Goal: Task Accomplishment & Management: Complete application form

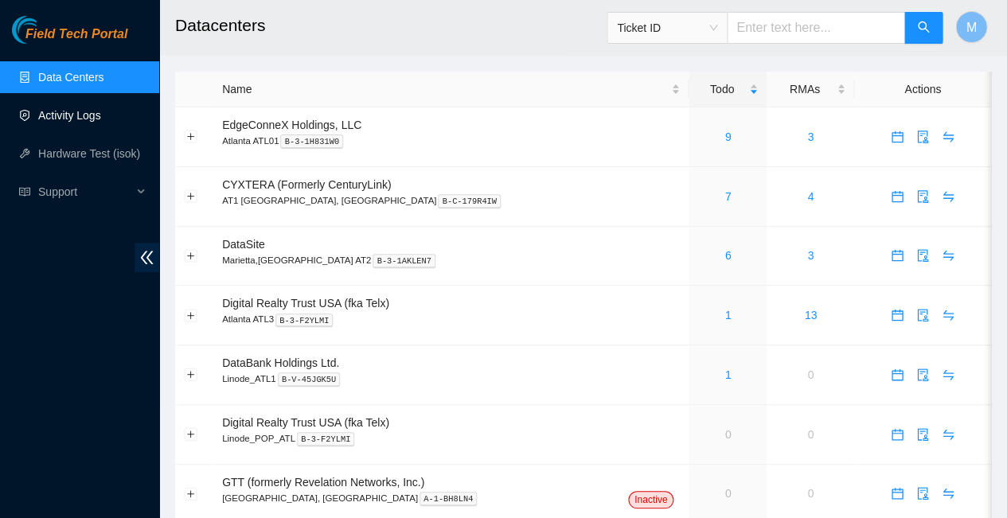
click at [72, 111] on link "Activity Logs" at bounding box center [69, 115] width 63 height 13
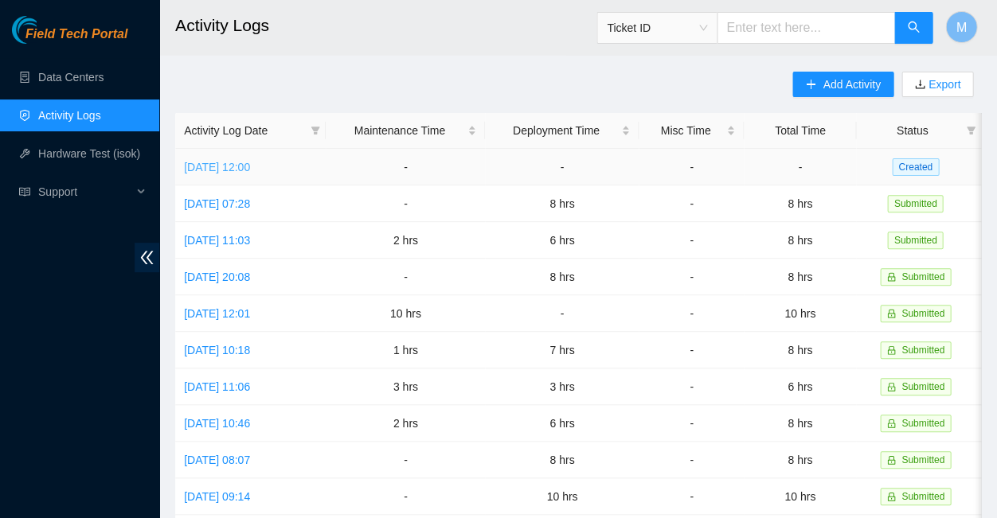
click at [250, 161] on link "[DATE] 12:00" at bounding box center [217, 167] width 66 height 13
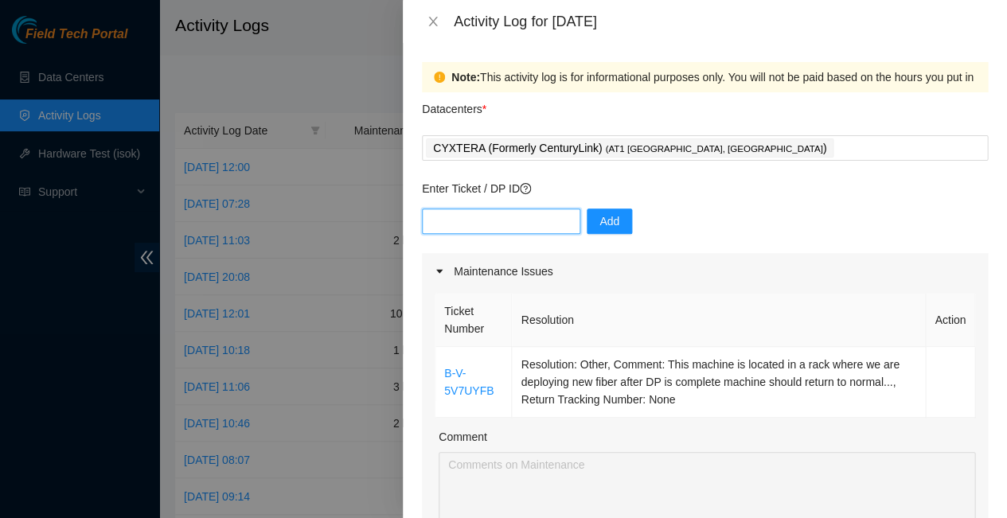
click at [509, 209] on input "text" at bounding box center [501, 221] width 158 height 25
type input "DP83832"
click at [599, 213] on span "Add" at bounding box center [609, 222] width 20 height 18
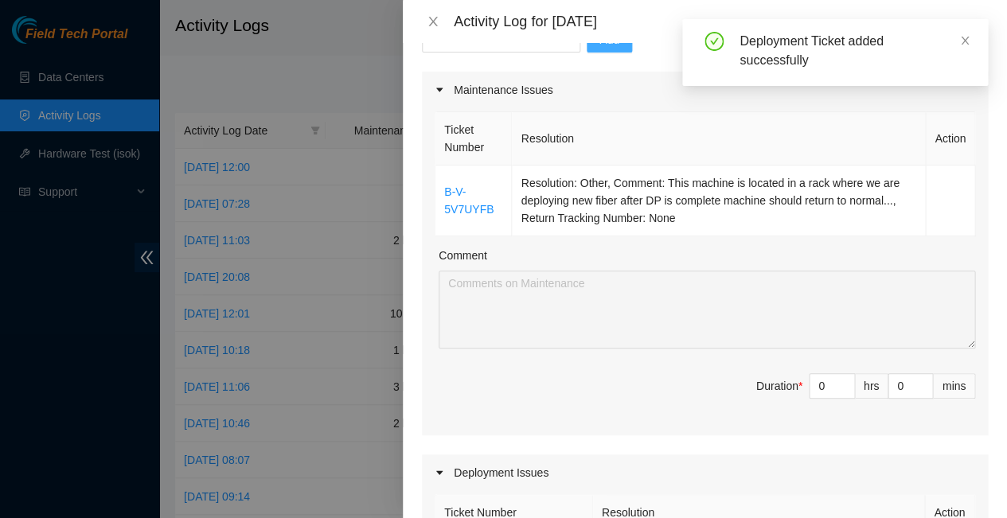
scroll to position [184, 0]
type input "1"
click at [843, 376] on icon "up" at bounding box center [846, 379] width 6 height 6
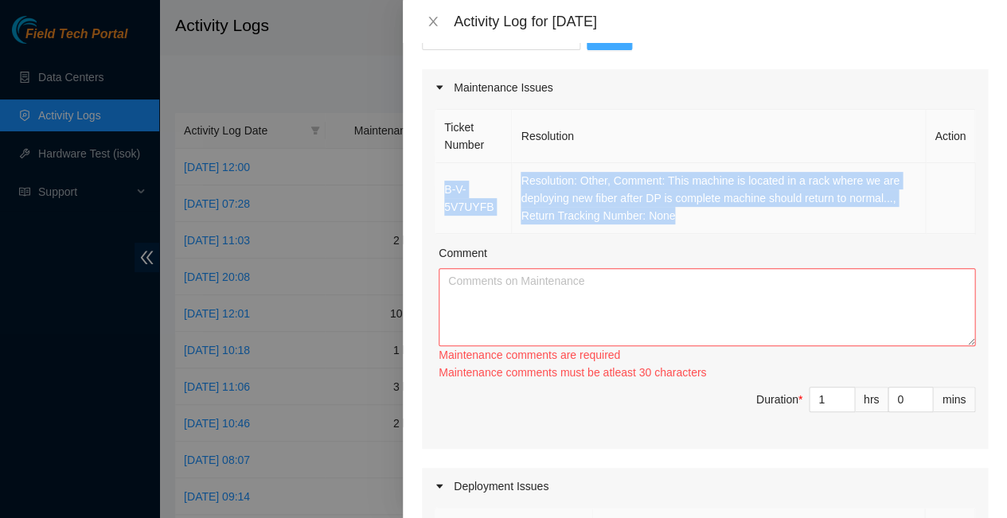
drag, startPoint x: 439, startPoint y: 155, endPoint x: 907, endPoint y: 176, distance: 468.5
click at [907, 176] on tr "B-V-5V7UYFB Resolution: Other, Comment: This machine is located in a rack where…" at bounding box center [705, 198] width 540 height 71
copy tr "B-V-5V7UYFB Resolution: Other, Comment: This machine is located in a rack where…"
click at [527, 268] on textarea "Comment" at bounding box center [707, 307] width 536 height 78
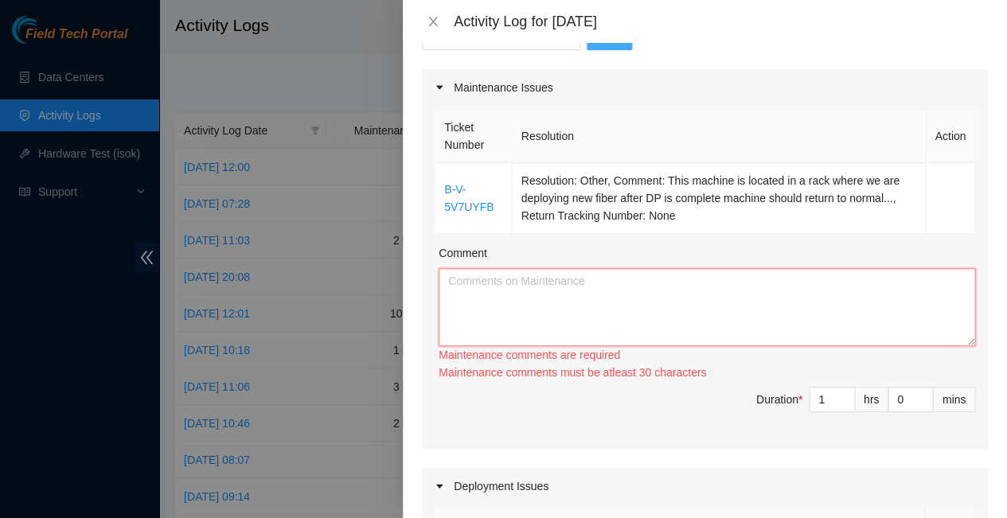
paste textarea "B-V-5V7UYFB Resolution: Other, Comment: This machine is located in a rack where…"
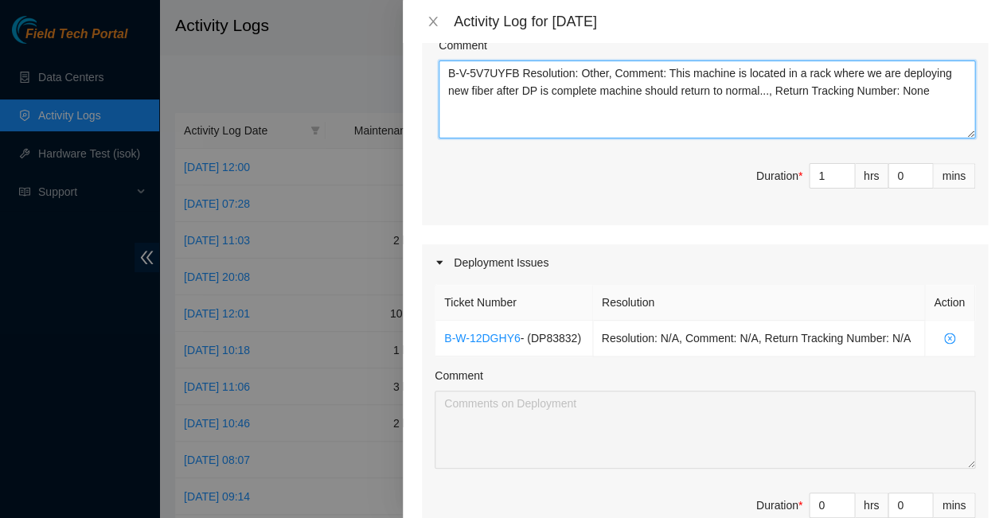
scroll to position [395, 0]
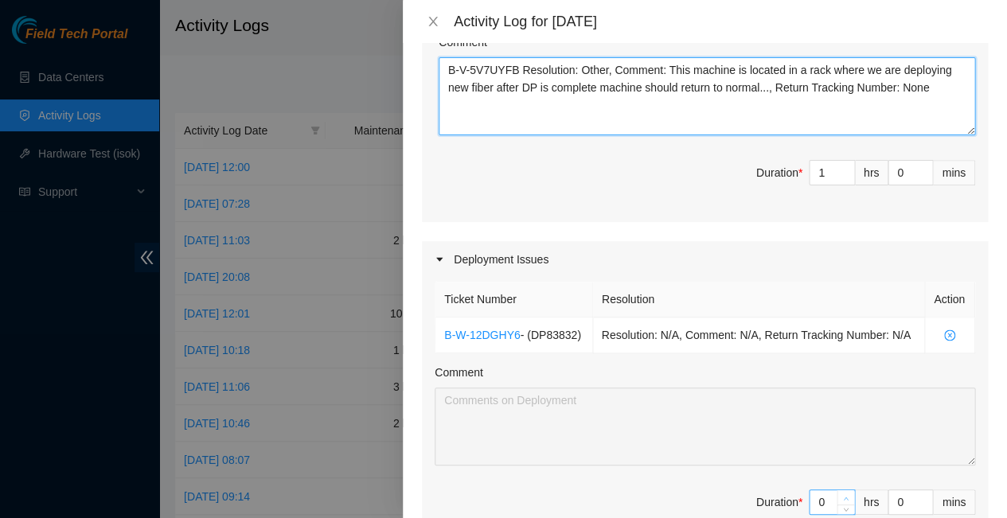
type textarea "B-V-5V7UYFB Resolution: Other, Comment: This machine is located in a rack where…"
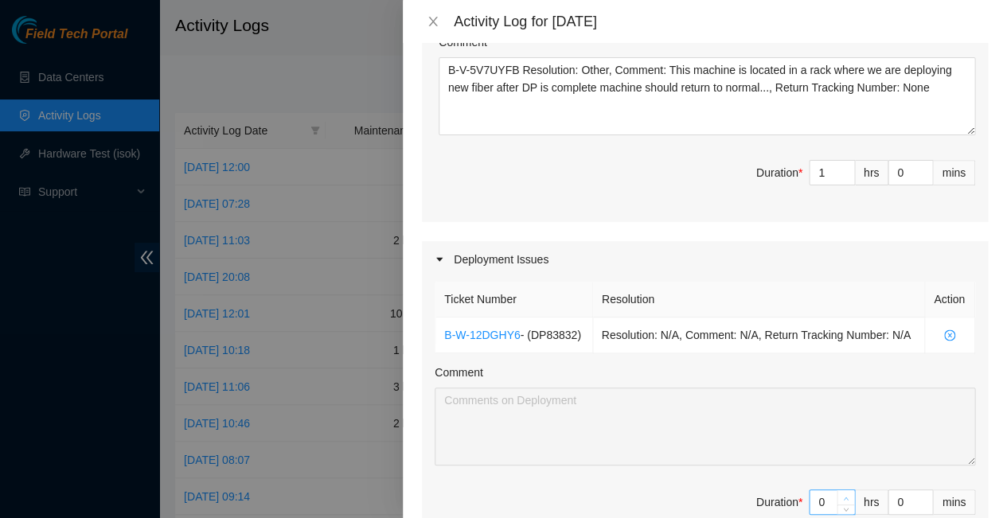
type input "1"
type input "2"
click at [841, 493] on span "up" at bounding box center [846, 498] width 10 height 10
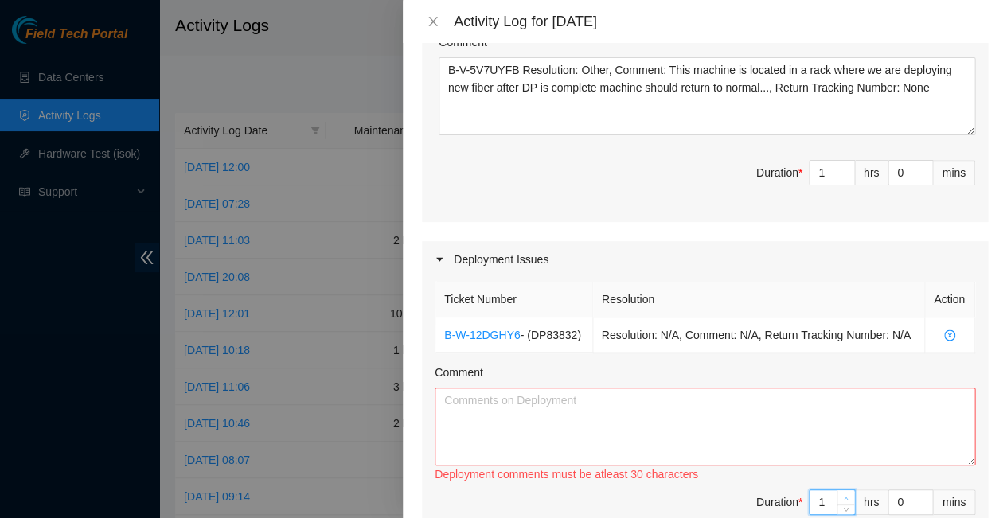
type input "2"
type input "3"
click at [841, 493] on span "up" at bounding box center [846, 498] width 10 height 10
type input "3"
type input "4"
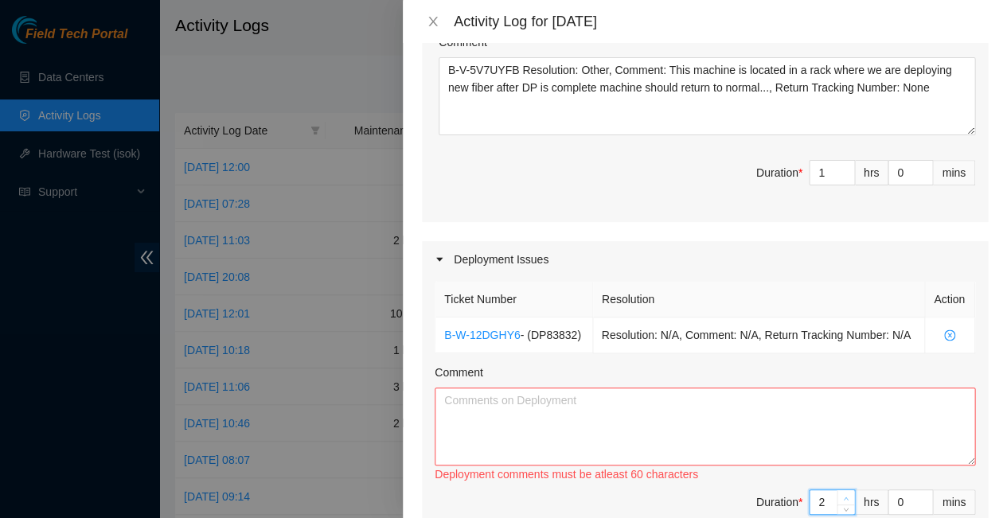
click at [841, 493] on span "up" at bounding box center [846, 498] width 10 height 10
type input "4"
type input "5"
click at [841, 493] on span "up" at bounding box center [846, 498] width 10 height 10
type input "5"
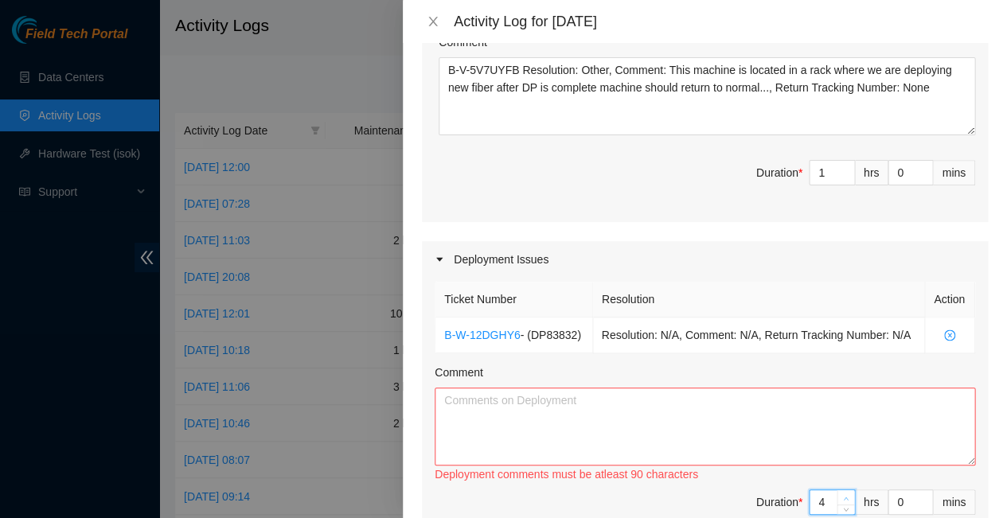
type input "6"
click at [841, 493] on span "up" at bounding box center [846, 498] width 10 height 10
type input "6"
type input "7"
click at [841, 493] on span "up" at bounding box center [846, 498] width 10 height 10
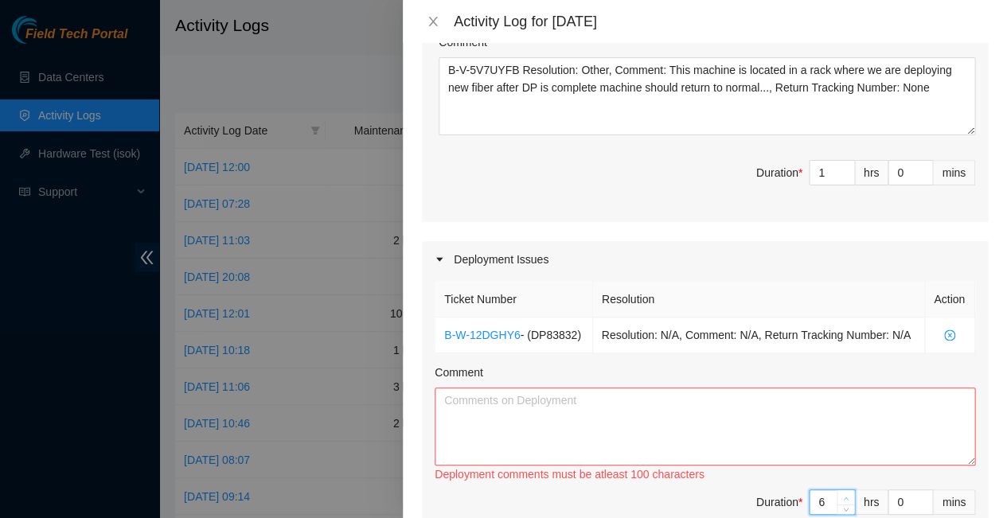
type input "7"
type input "8"
click at [841, 493] on span "up" at bounding box center [846, 498] width 10 height 10
click at [466, 388] on textarea "Comment" at bounding box center [705, 427] width 540 height 78
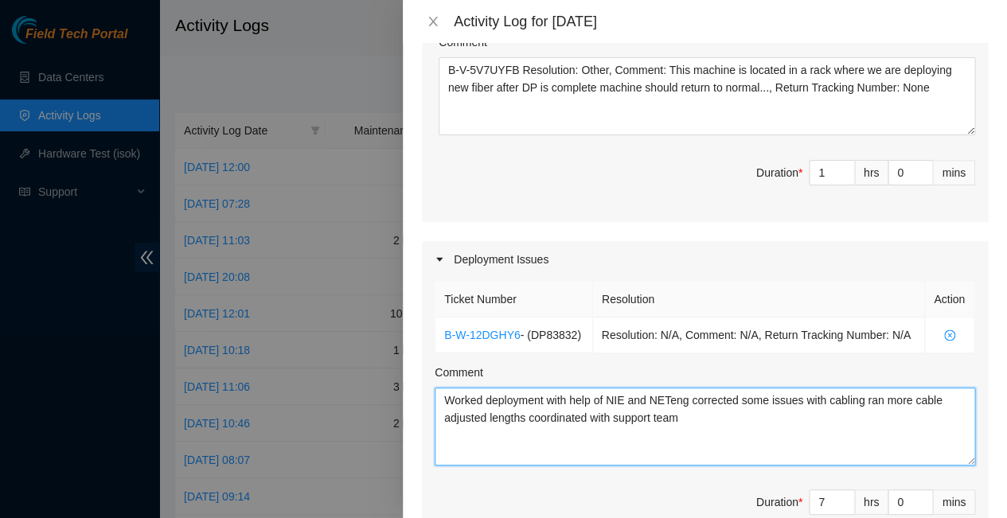
drag, startPoint x: 439, startPoint y: 322, endPoint x: 580, endPoint y: 338, distance: 142.6
click at [580, 388] on textarea "Worked deployment with help of NIE and NETeng corrected some issues with cablin…" at bounding box center [705, 427] width 540 height 78
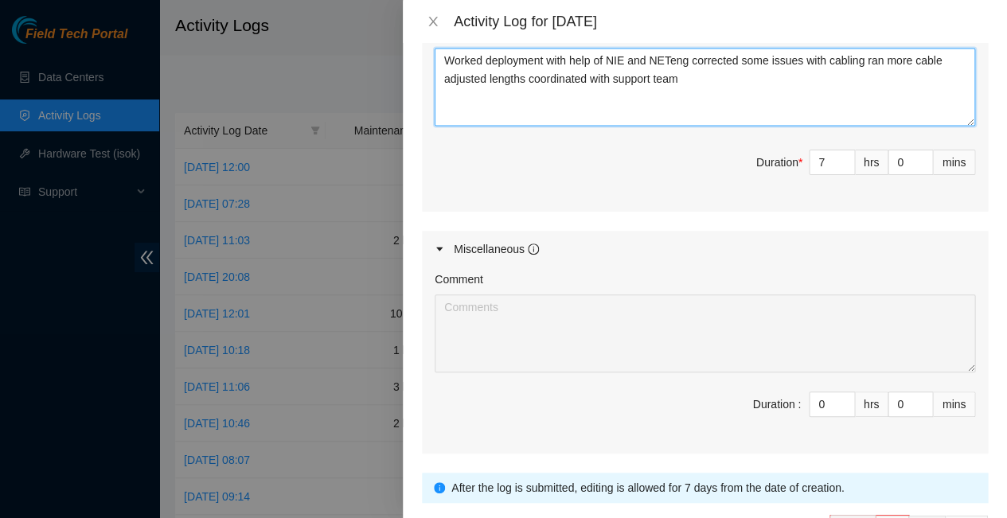
scroll to position [734, 0]
type textarea "Worked deployment with help of NIE and NETeng corrected some issues with cablin…"
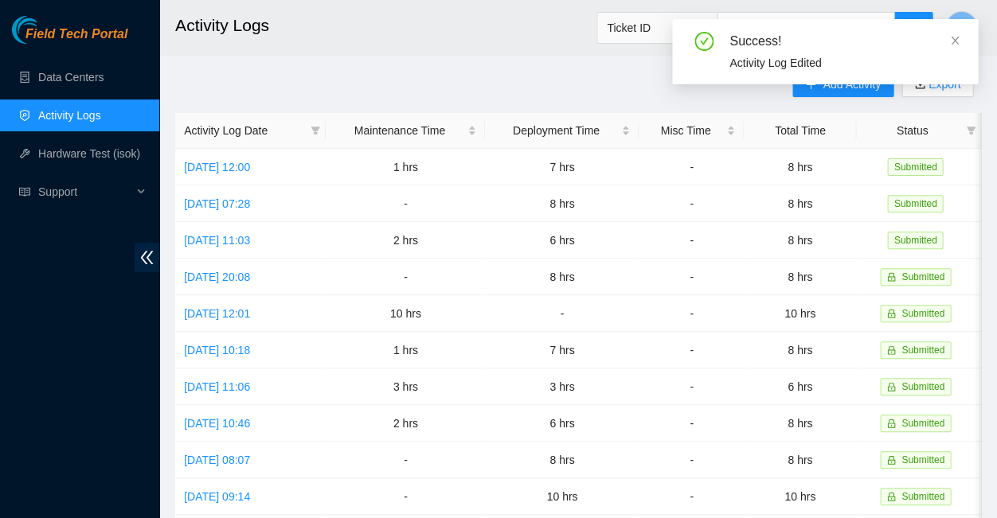
click at [859, 84] on div "Success! Activity Log Edited" at bounding box center [825, 58] width 306 height 78
click at [954, 37] on icon "close" at bounding box center [954, 41] width 8 height 8
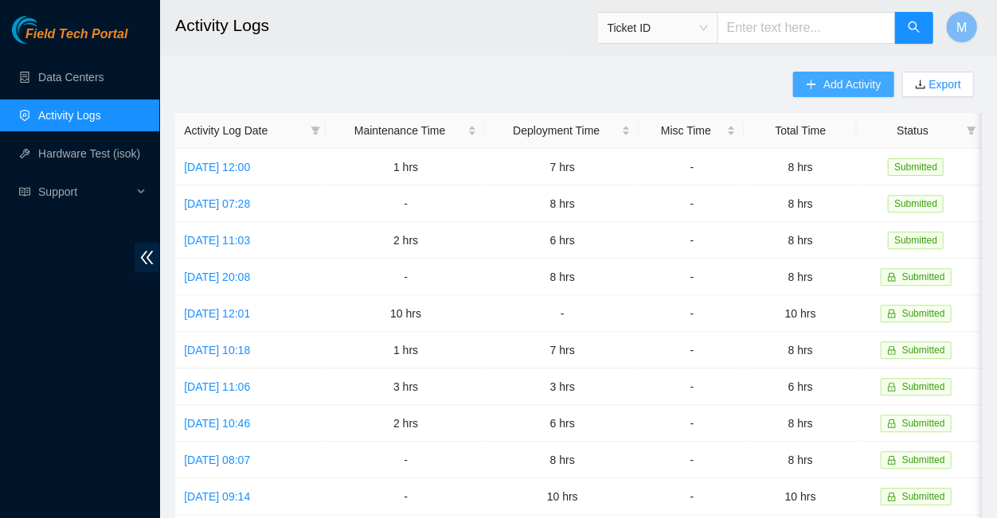
click at [854, 80] on span "Add Activity" at bounding box center [850, 85] width 57 height 18
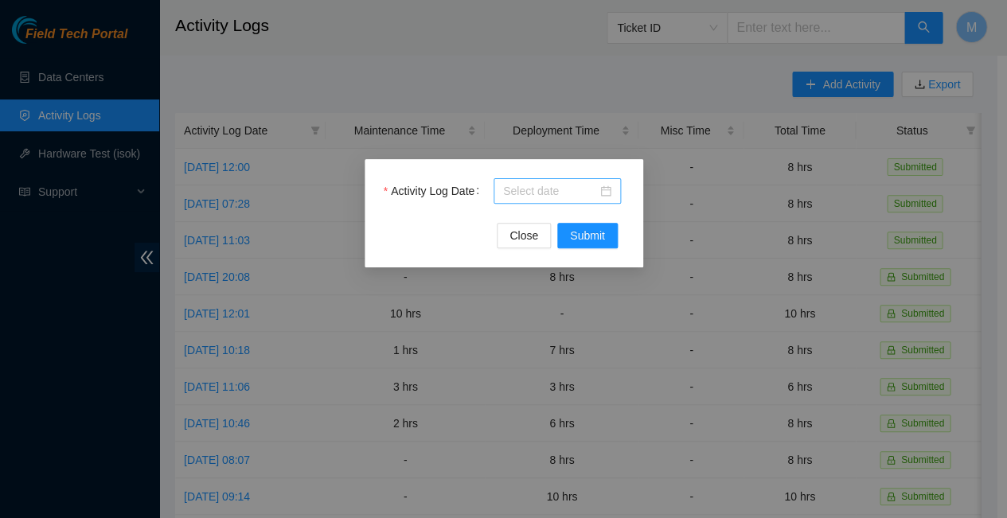
click at [606, 185] on div at bounding box center [557, 191] width 108 height 18
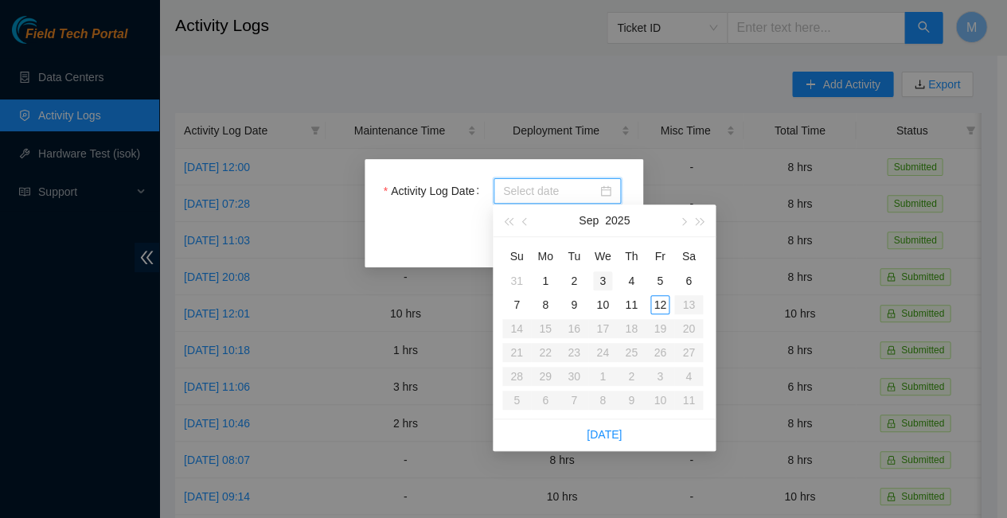
type input "[DATE]"
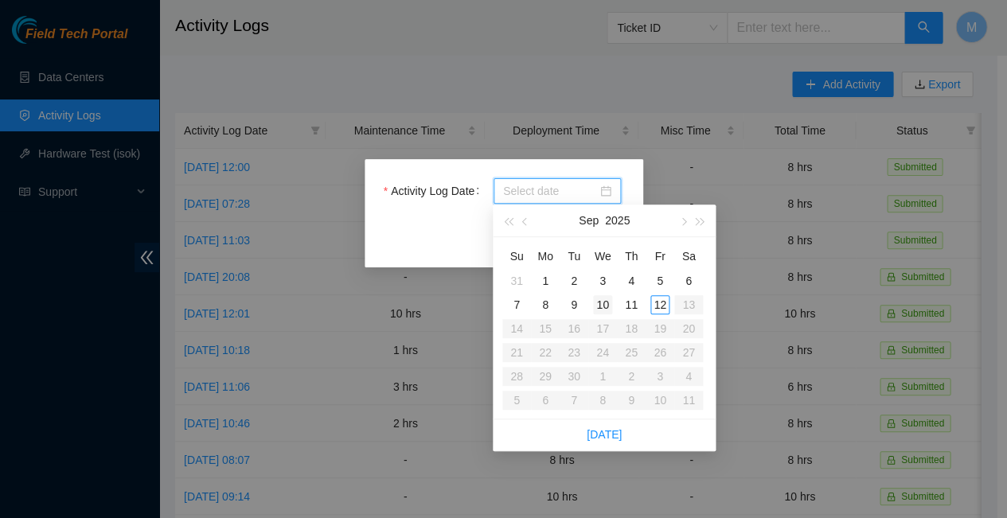
type input "[DATE]"
click at [607, 295] on div "10" at bounding box center [602, 304] width 19 height 19
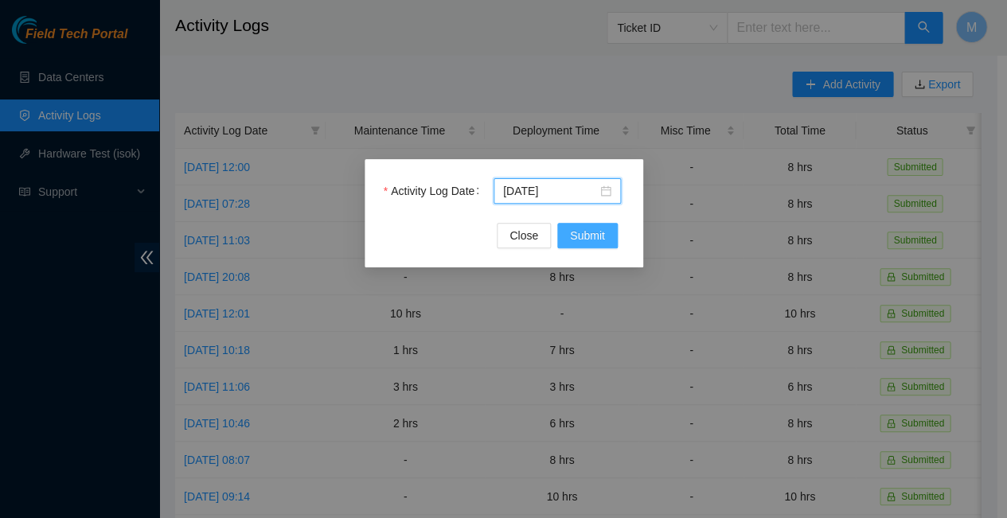
click at [585, 229] on span "Submit" at bounding box center [587, 236] width 35 height 18
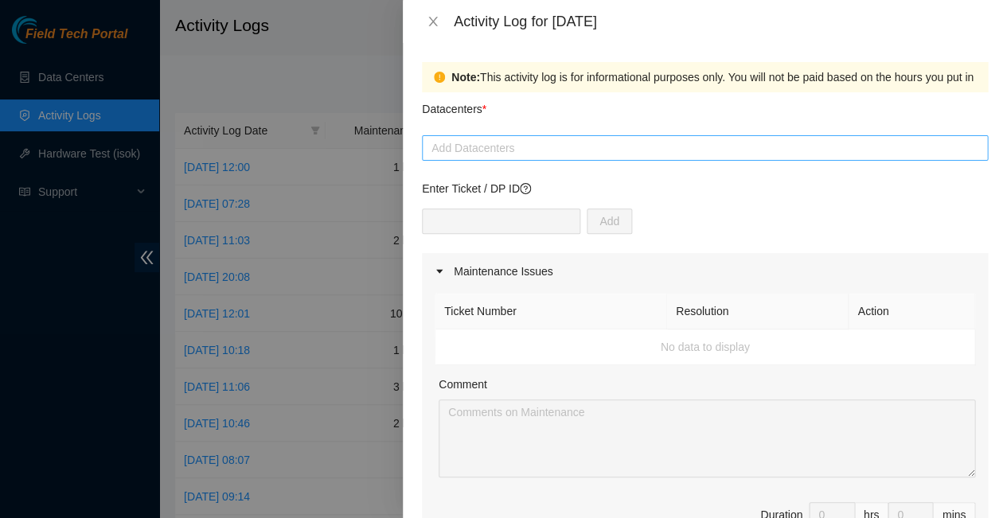
click at [486, 138] on div at bounding box center [705, 147] width 558 height 19
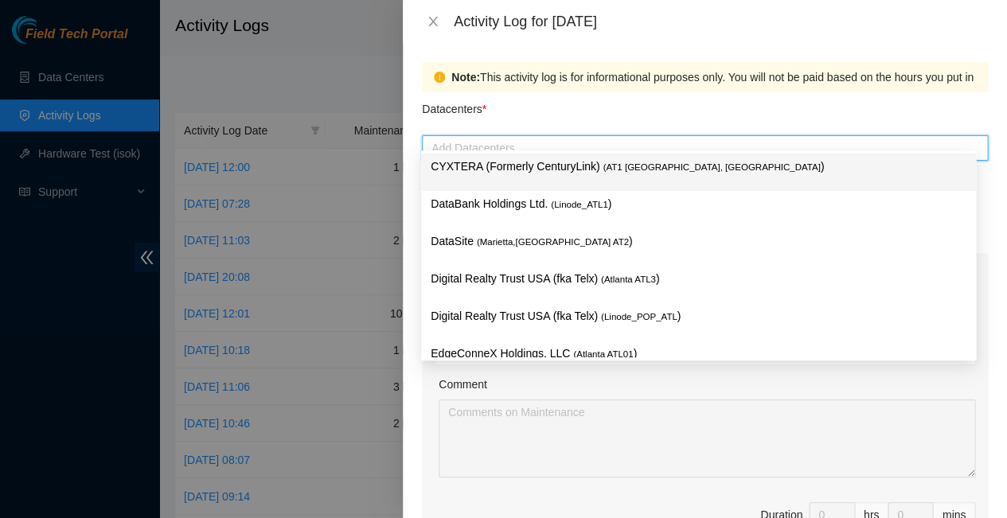
click at [493, 163] on p "CYXTERA (Formerly CenturyLink) ( AT1 [GEOGRAPHIC_DATA], [GEOGRAPHIC_DATA] )" at bounding box center [699, 167] width 536 height 18
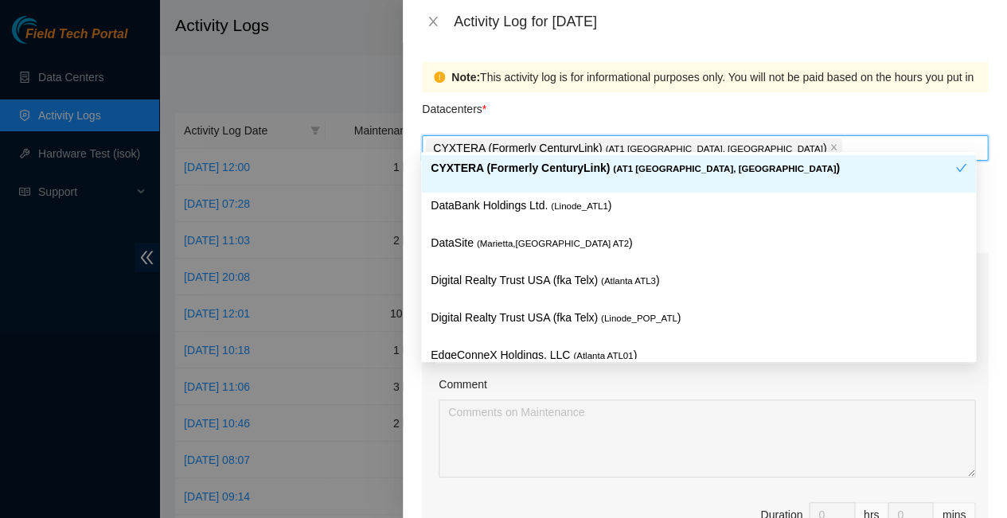
click at [532, 172] on p "CYXTERA (Formerly CenturyLink) ( AT1 [GEOGRAPHIC_DATA], [GEOGRAPHIC_DATA] )" at bounding box center [693, 168] width 525 height 18
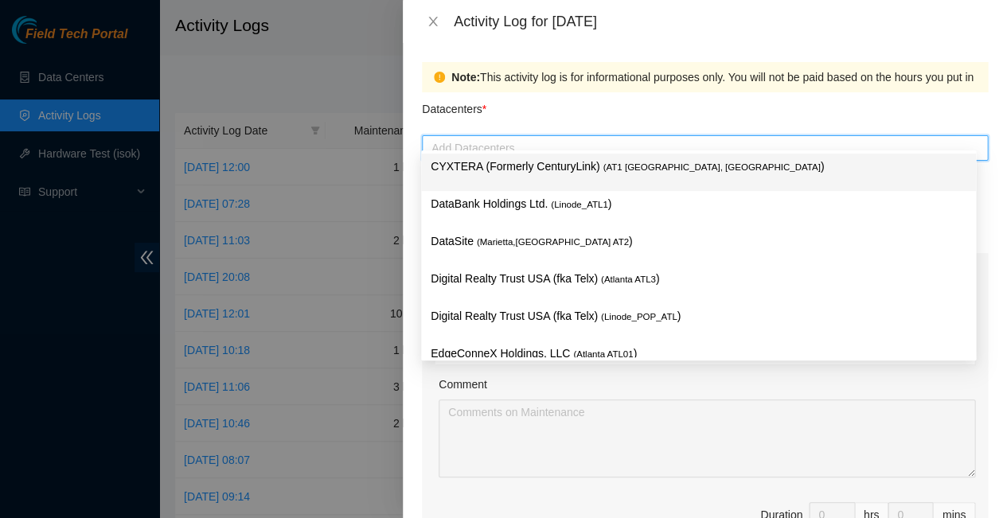
click at [538, 166] on p "CYXTERA (Formerly CenturyLink) ( AT1 [GEOGRAPHIC_DATA], [GEOGRAPHIC_DATA] )" at bounding box center [699, 167] width 536 height 18
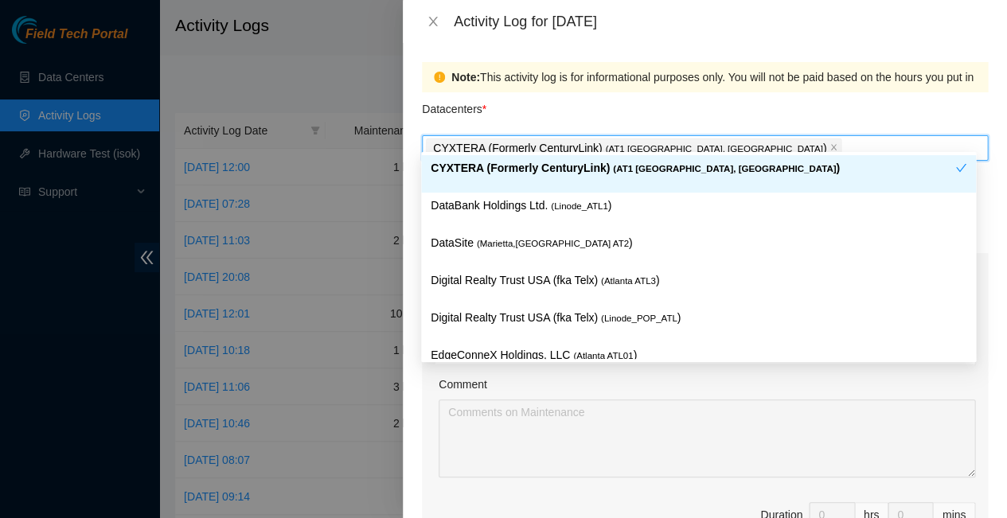
click at [621, 105] on div "Datacenters *" at bounding box center [705, 113] width 566 height 43
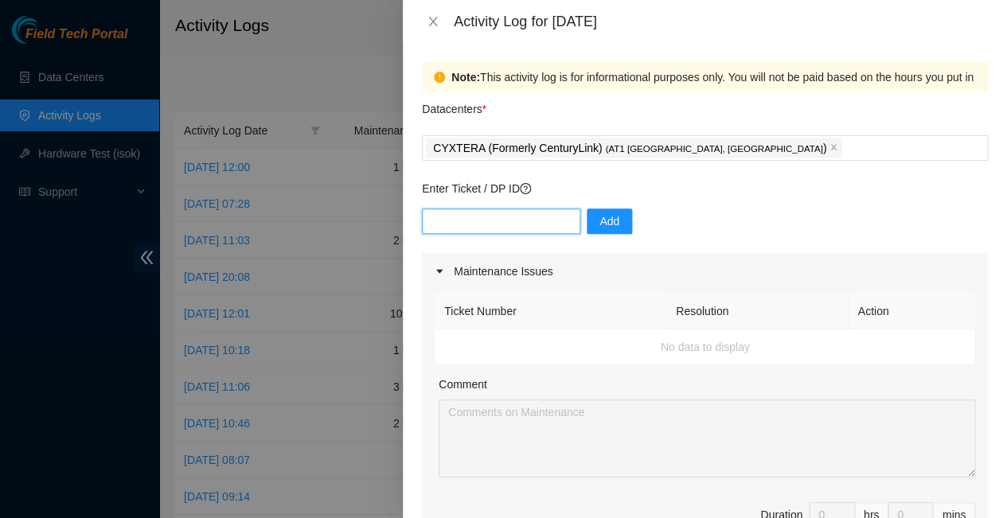
click at [500, 209] on input "text" at bounding box center [501, 221] width 158 height 25
type input "DP83833"
click at [599, 213] on span "Add" at bounding box center [609, 222] width 20 height 18
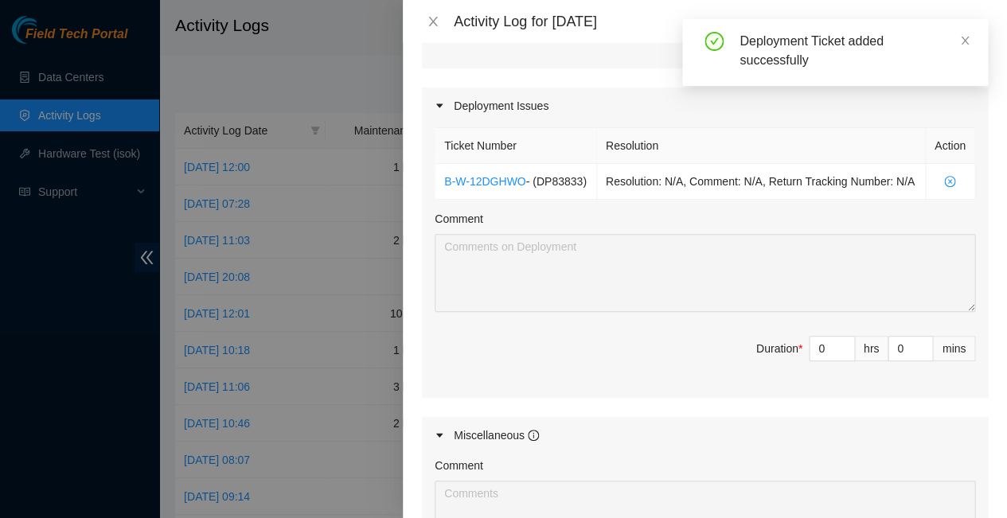
scroll to position [510, 0]
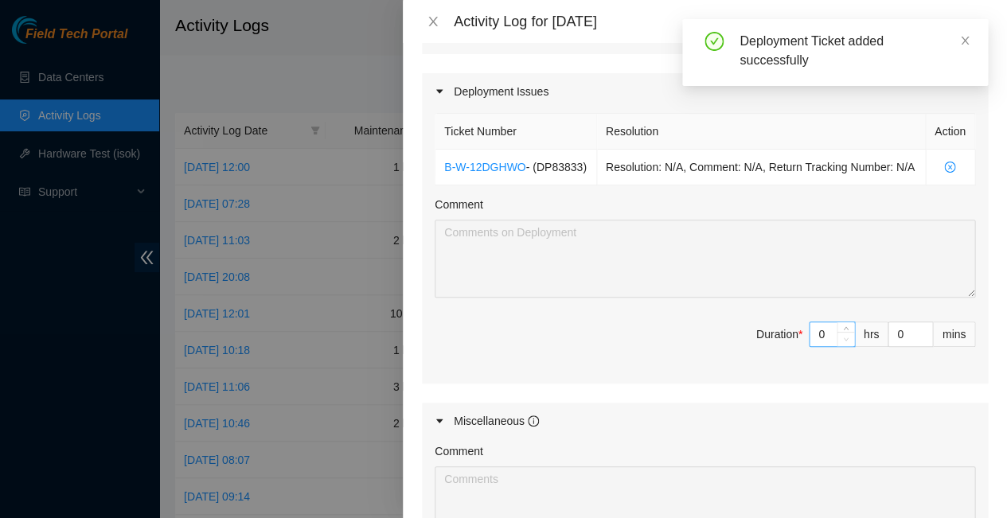
click at [837, 332] on span "Decrease Value" at bounding box center [846, 339] width 18 height 14
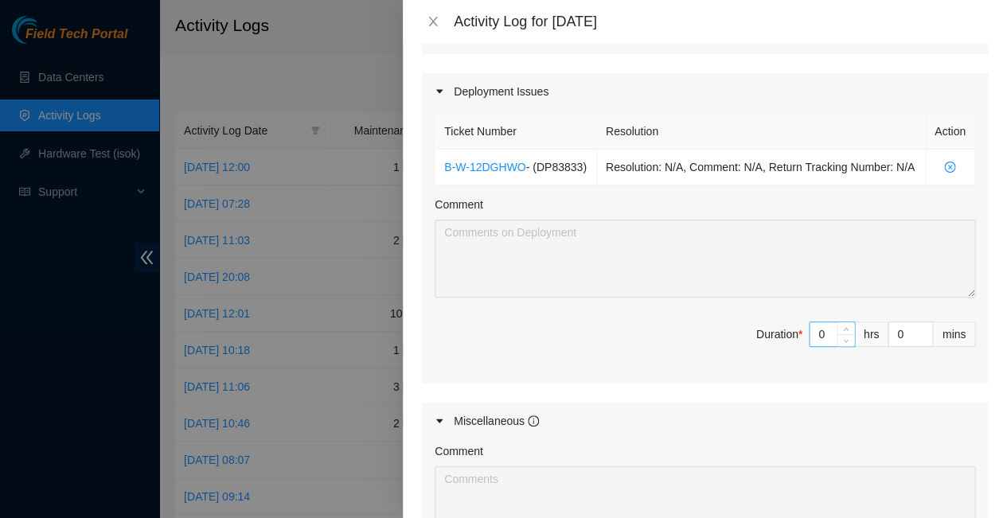
click at [817, 322] on input "0" at bounding box center [831, 334] width 45 height 24
type input "8"
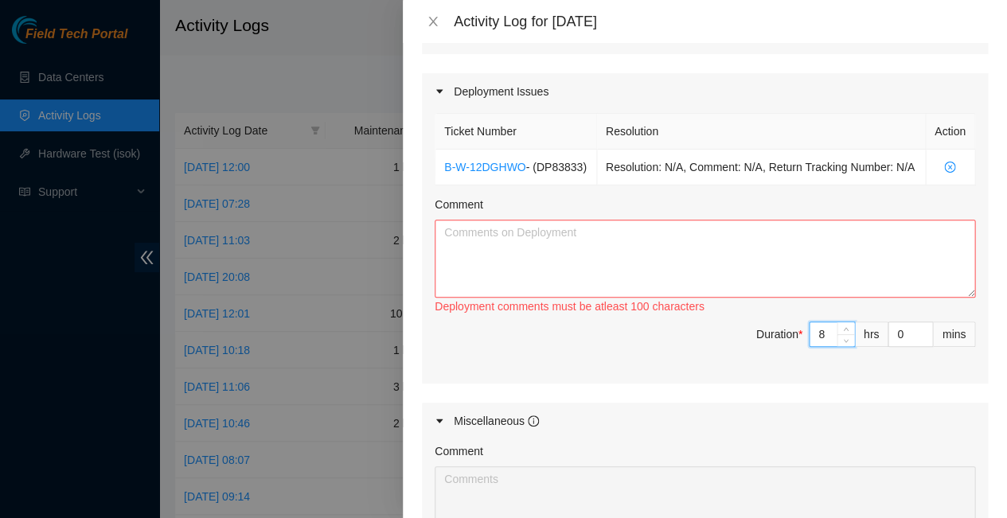
type input "8"
click at [504, 220] on textarea "Comment" at bounding box center [705, 259] width 540 height 78
paste textarea "Worked deployment with help of NIE and NETeng corrected some issues with cablin…"
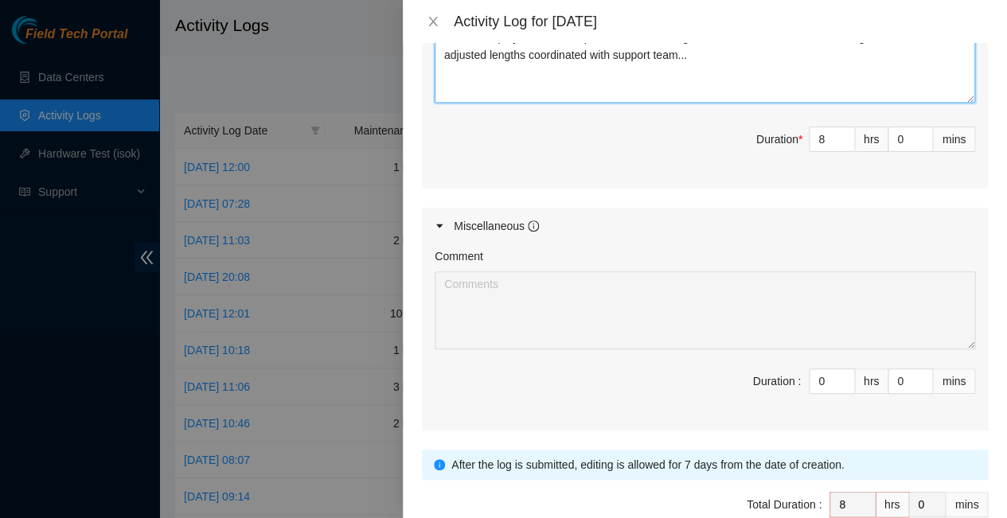
scroll to position [705, 0]
type textarea "Worked deployment with help of NIE and NETeng corrected some issues with cablin…"
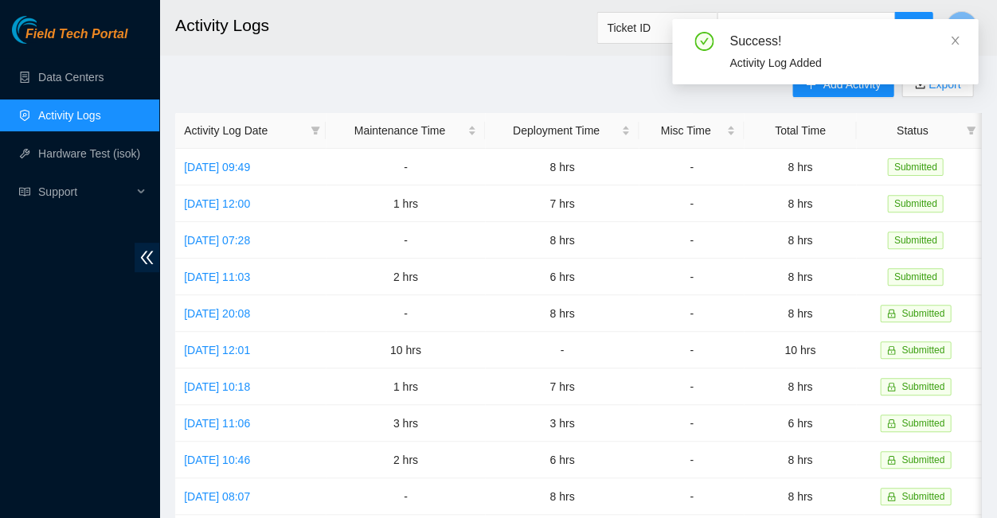
click at [860, 84] on div "Success! Activity Log Added" at bounding box center [825, 58] width 306 height 78
click at [853, 88] on span "Add Activity" at bounding box center [850, 85] width 57 height 18
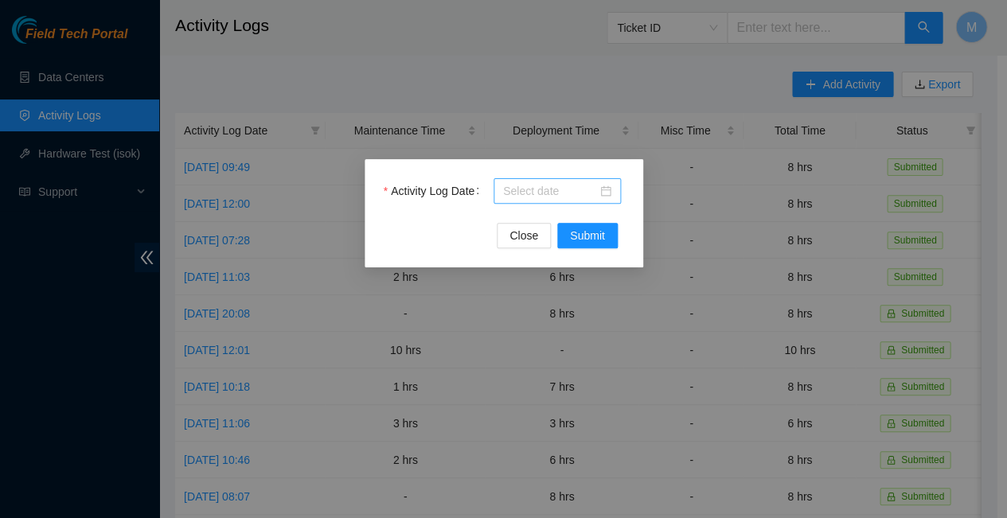
click at [607, 192] on div at bounding box center [557, 191] width 108 height 18
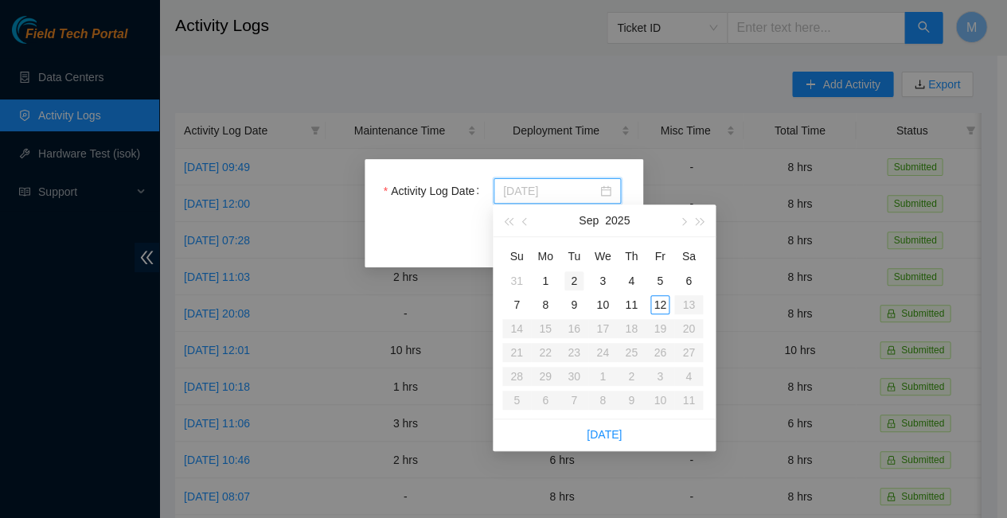
type input "[DATE]"
click at [632, 298] on div "11" at bounding box center [631, 304] width 19 height 19
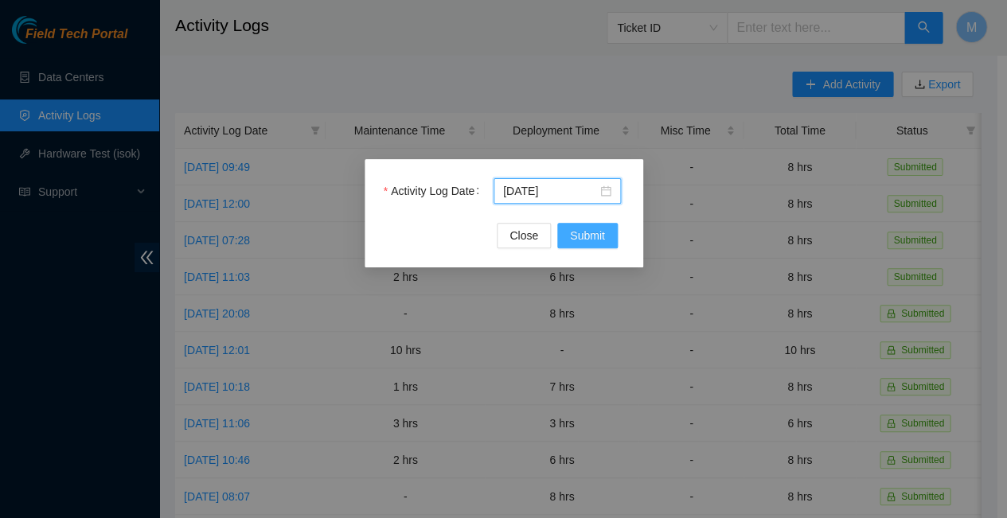
click at [582, 233] on span "Submit" at bounding box center [587, 236] width 35 height 18
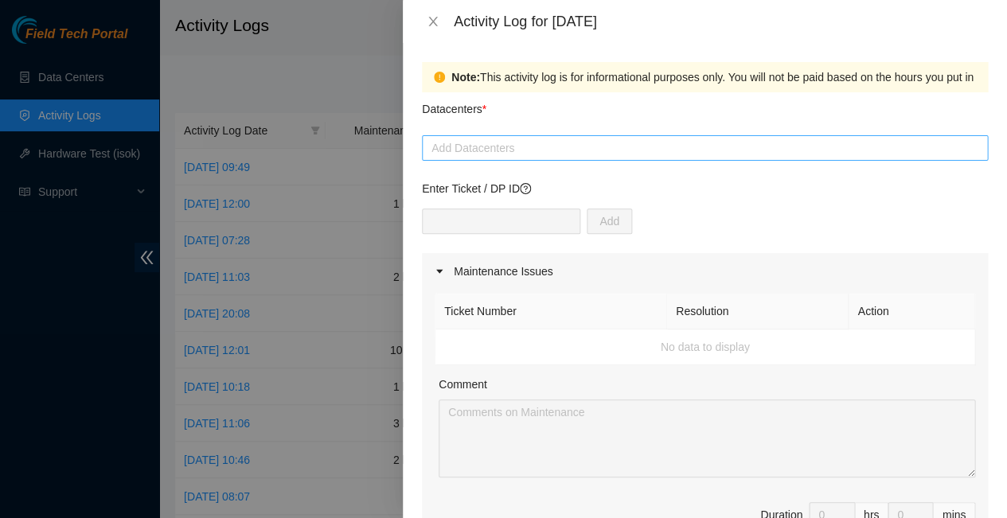
click at [505, 139] on div at bounding box center [705, 147] width 558 height 19
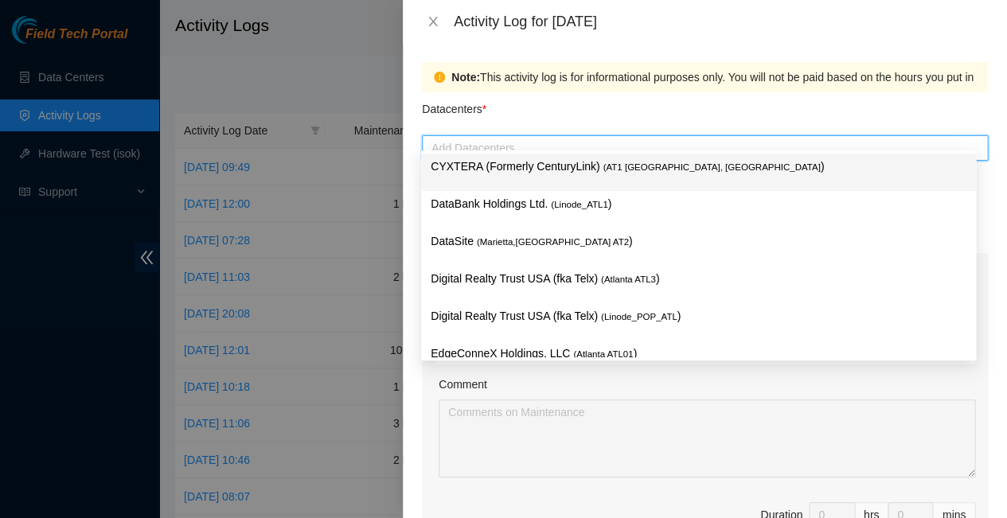
click at [493, 163] on p "CYXTERA (Formerly CenturyLink) ( AT1 [GEOGRAPHIC_DATA], [GEOGRAPHIC_DATA] )" at bounding box center [699, 167] width 536 height 18
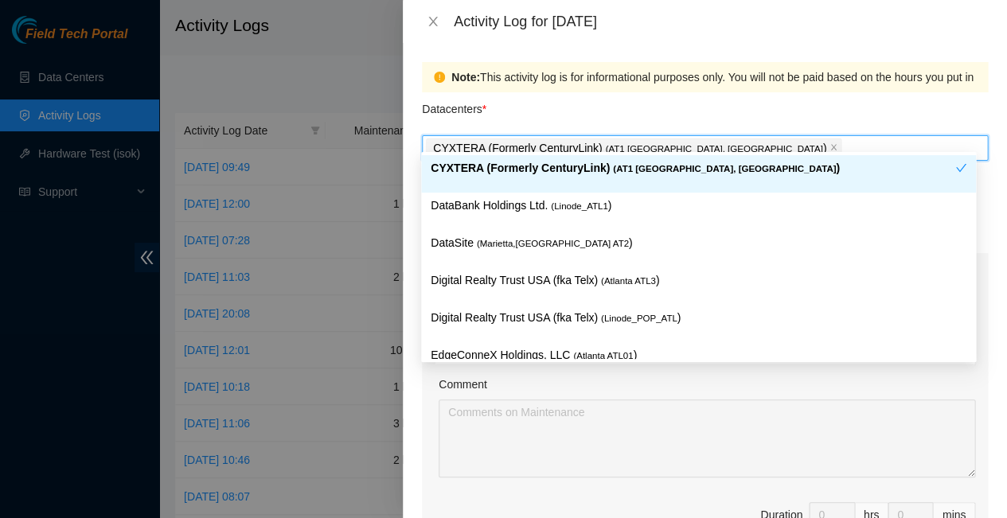
click at [685, 112] on div "Datacenters *" at bounding box center [705, 113] width 566 height 43
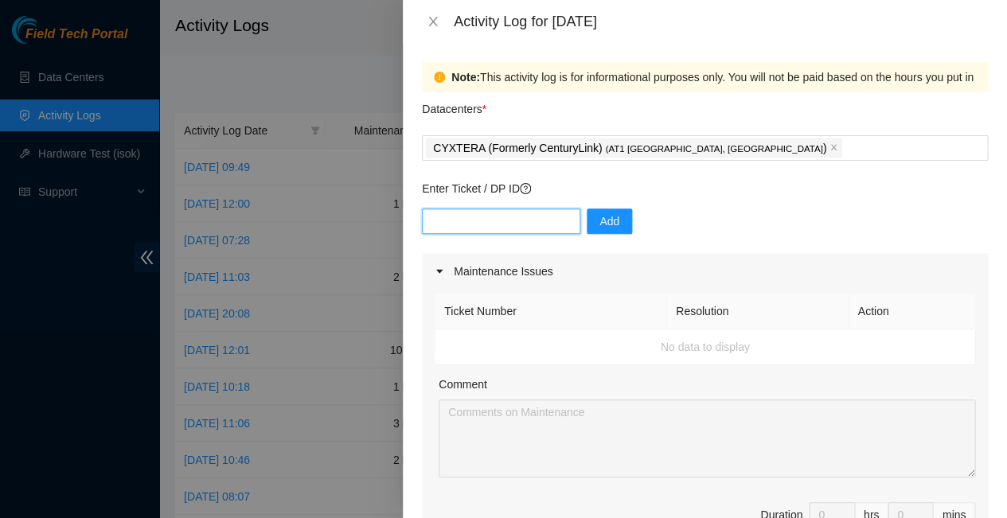
click at [501, 209] on input "text" at bounding box center [501, 221] width 158 height 25
type input "DP83832"
click at [599, 213] on span "Add" at bounding box center [609, 222] width 20 height 18
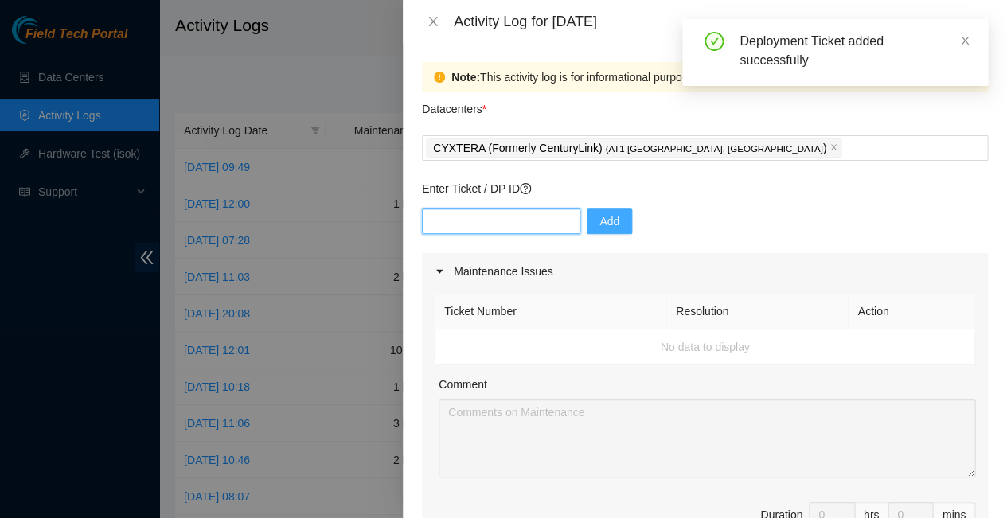
click at [514, 209] on input "text" at bounding box center [501, 221] width 158 height 25
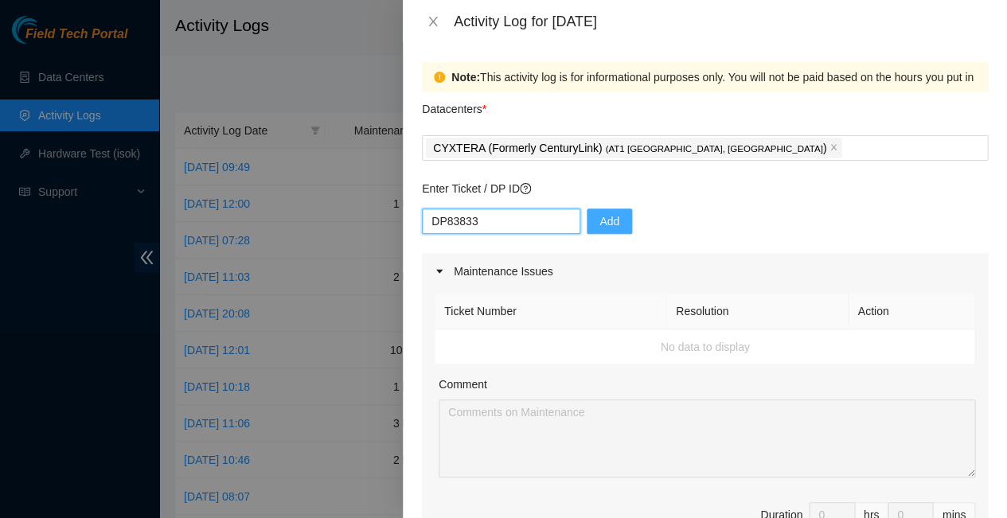
type input "DP83833"
click at [599, 213] on span "Add" at bounding box center [609, 222] width 20 height 18
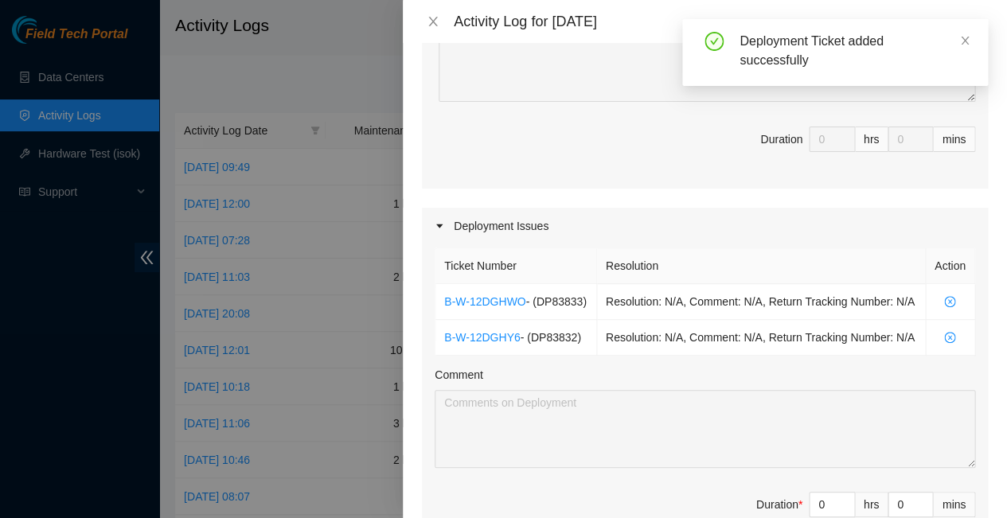
scroll to position [392, 0]
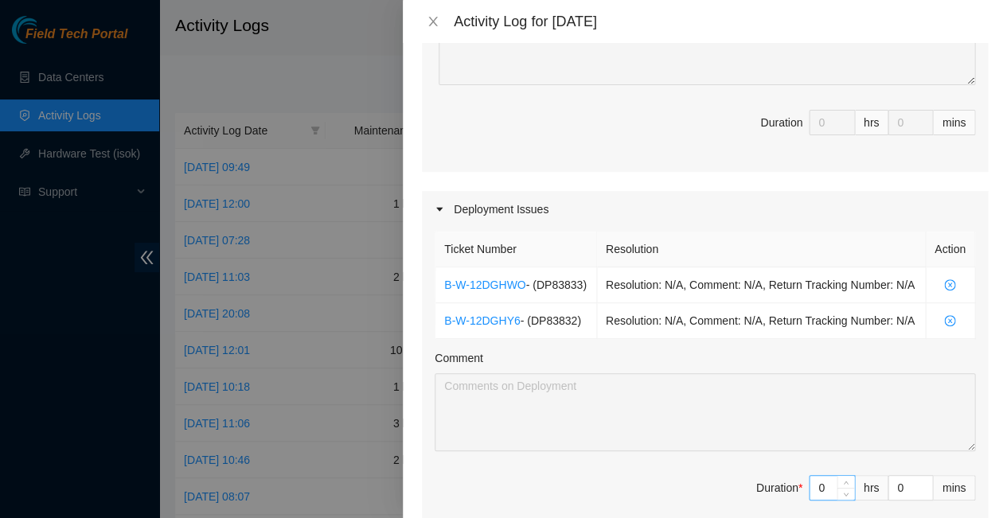
click at [822, 476] on input "0" at bounding box center [831, 488] width 45 height 24
type input "1"
type input "10"
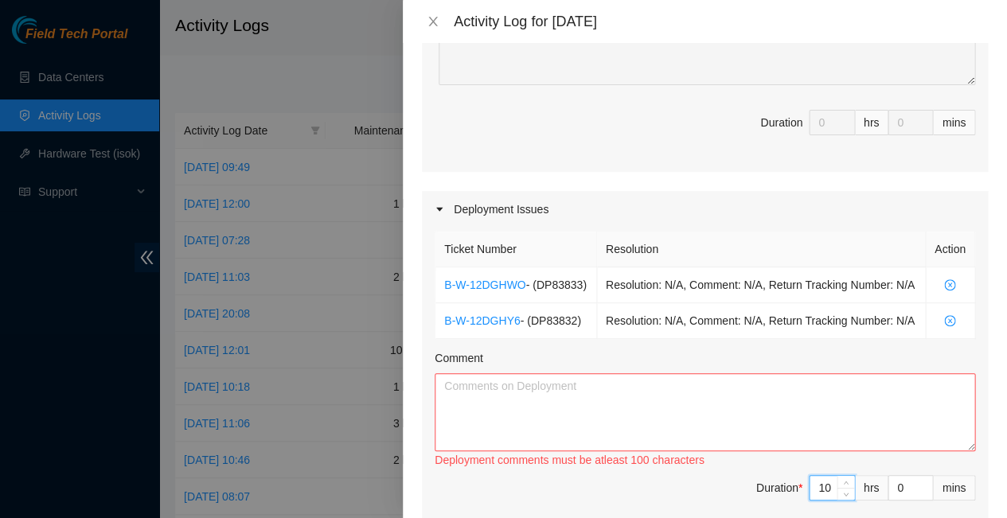
type input "10"
click at [459, 373] on textarea "Comment" at bounding box center [705, 412] width 540 height 78
paste textarea "Worked deployment with help of NIE and NETeng corrected some issues with cablin…"
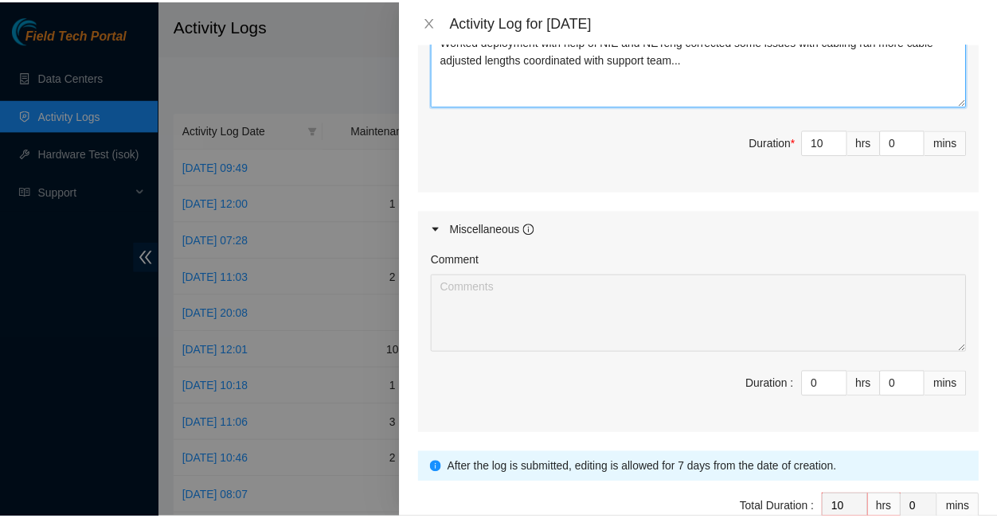
scroll to position [737, 0]
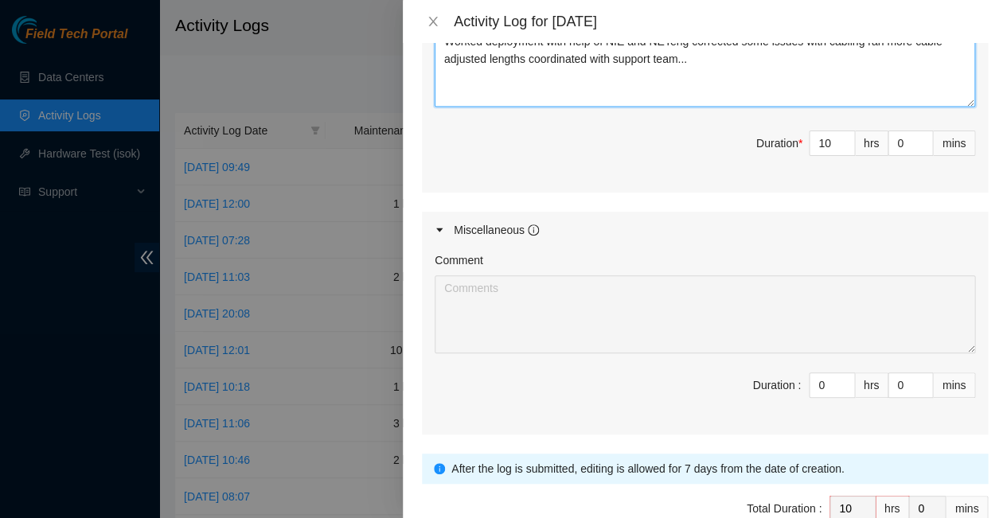
type textarea "Worked deployment with help of NIE and NETeng corrected some issues with cablin…"
